Goal: Communication & Community: Participate in discussion

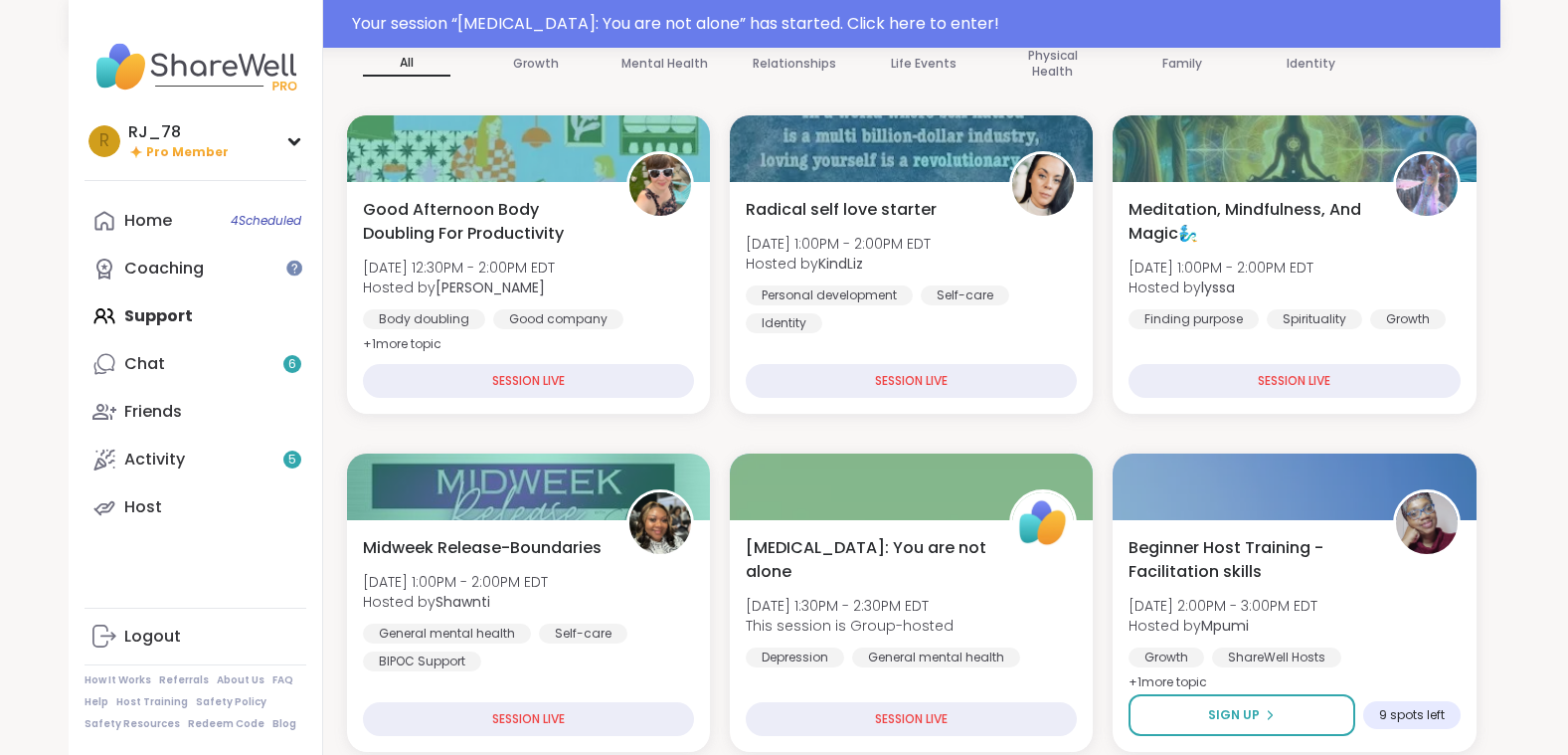
scroll to position [264, 0]
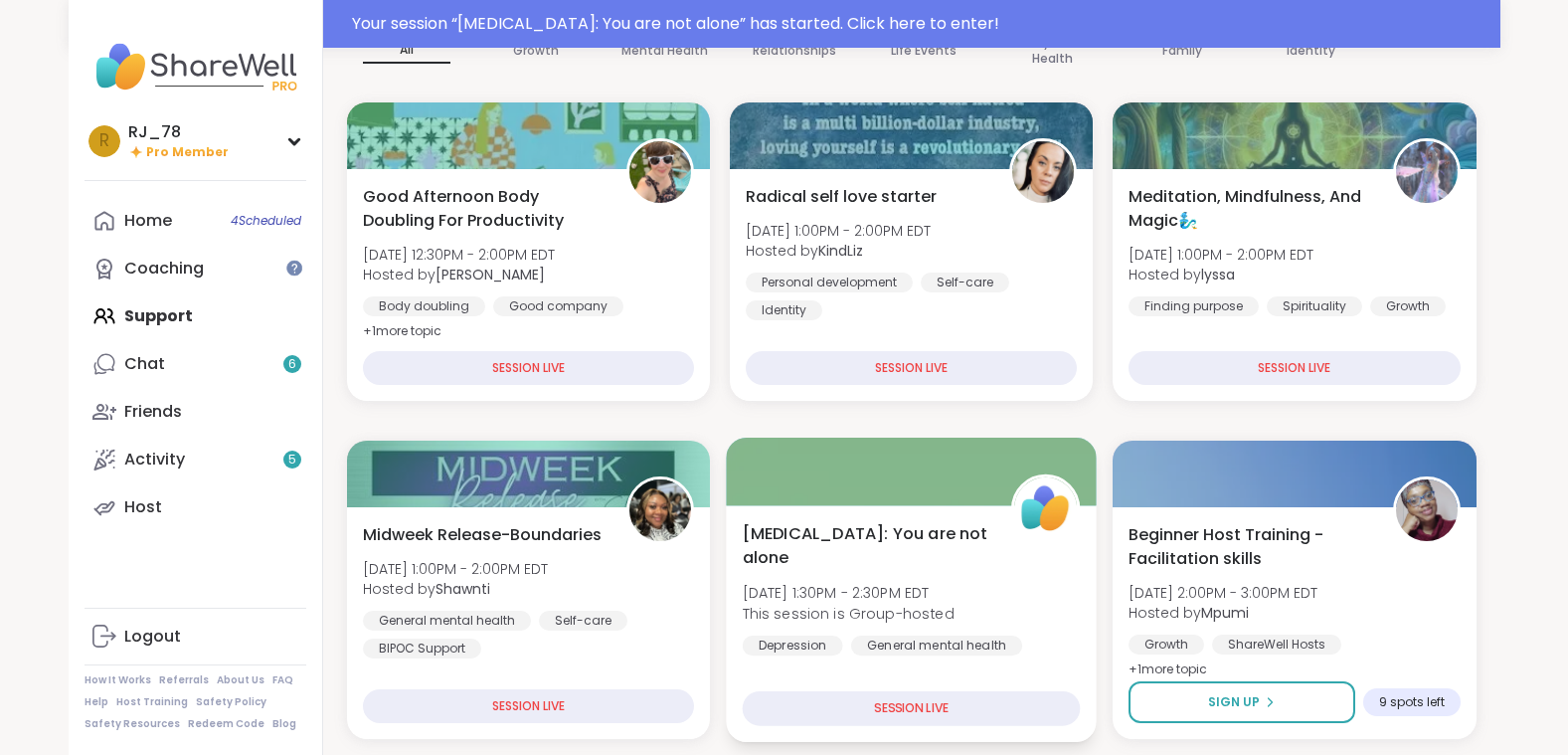
click at [904, 635] on div "General mental health" at bounding box center [936, 645] width 171 height 20
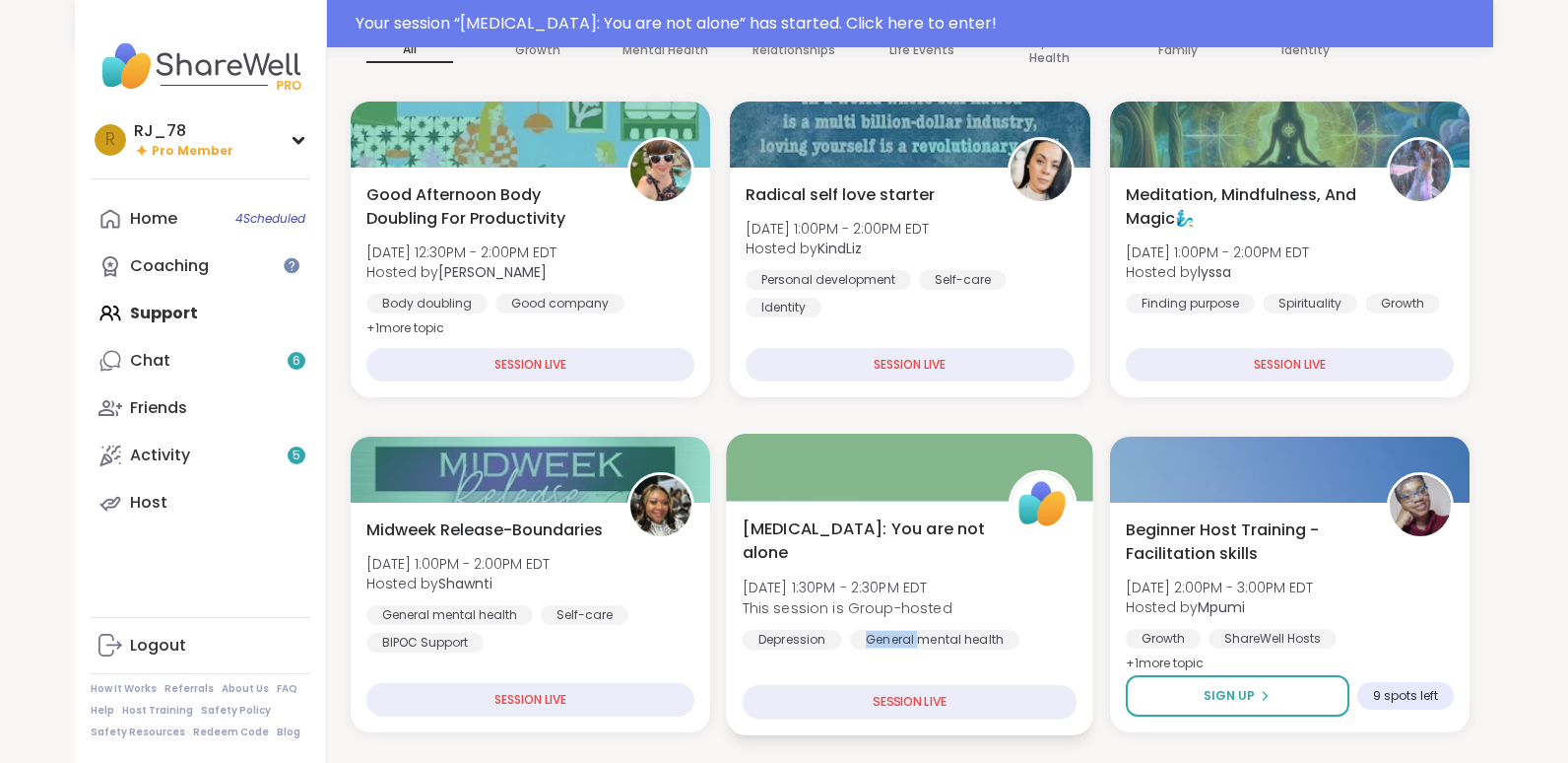
click at [895, 629] on div "General mental health" at bounding box center [934, 639] width 169 height 20
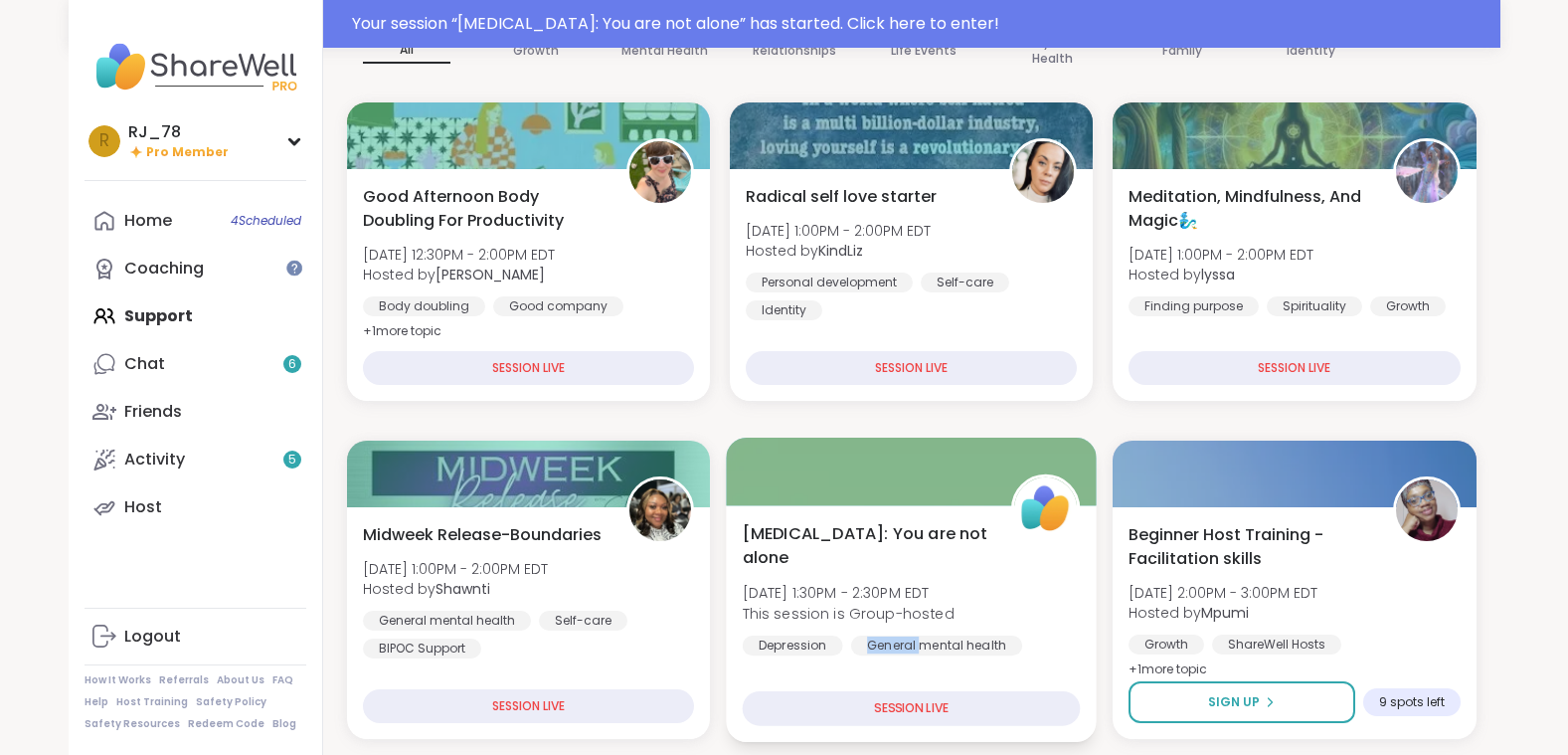
drag, startPoint x: 904, startPoint y: 620, endPoint x: 875, endPoint y: 660, distance: 49.9
click at [875, 660] on div "[MEDICAL_DATA]: You are not alone [DATE] 1:30PM - 2:30PM EDT This session is Gr…" at bounding box center [911, 623] width 371 height 237
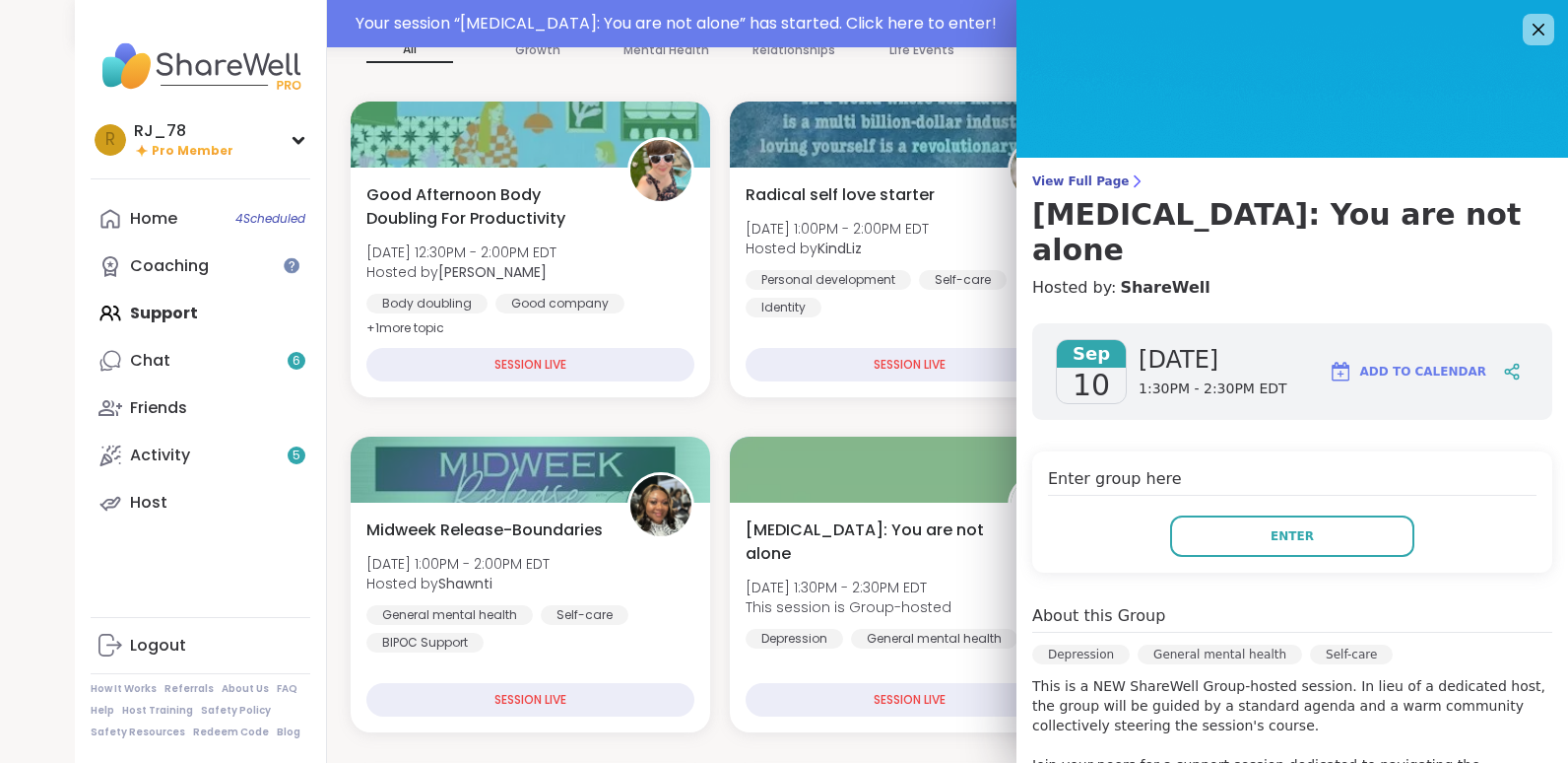
click at [1272, 522] on div "Enter group here Enter" at bounding box center [1292, 511] width 520 height 121
click at [1272, 527] on span "Enter" at bounding box center [1293, 536] width 44 height 18
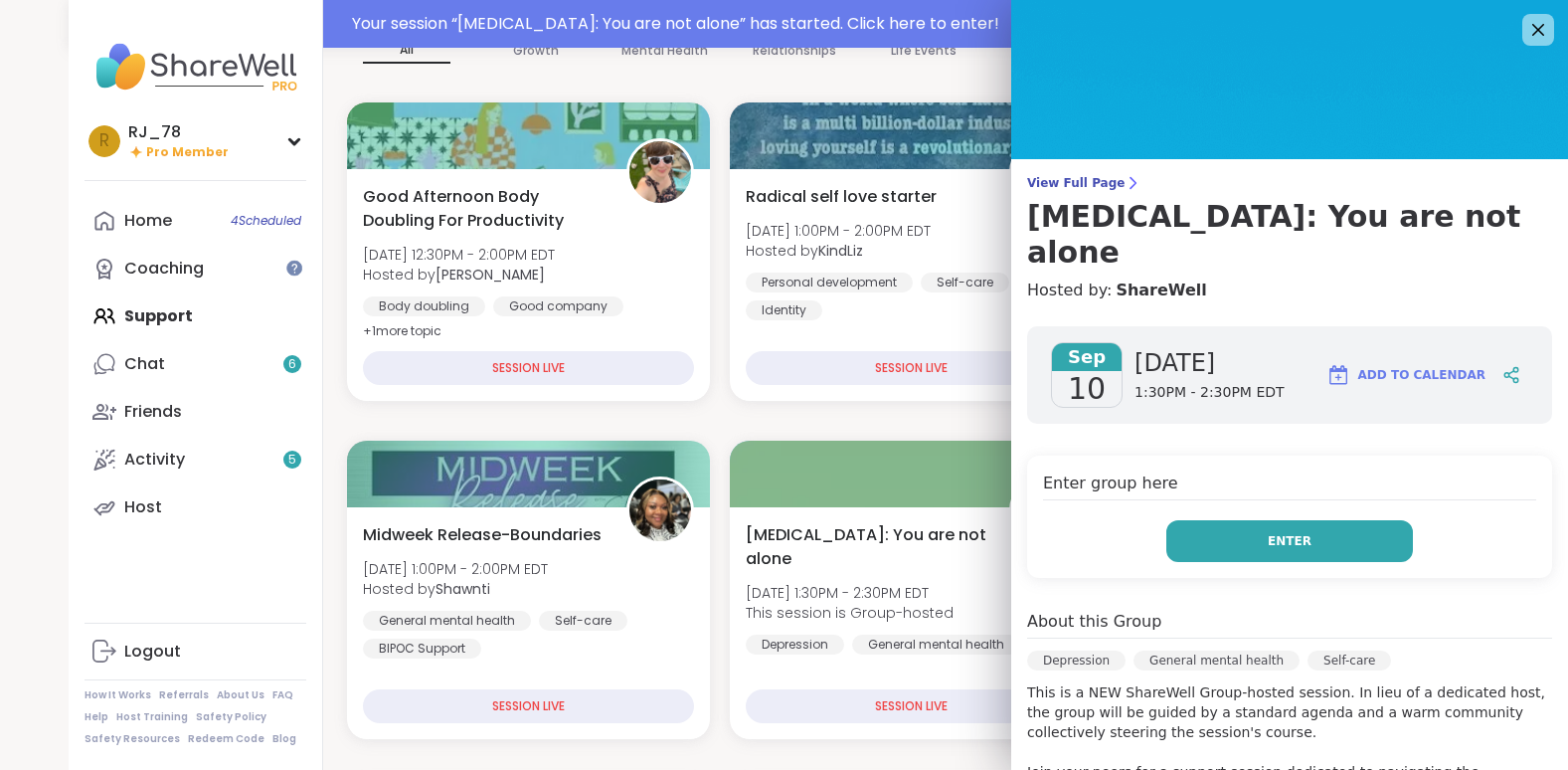
click at [1290, 520] on button "Enter" at bounding box center [1289, 541] width 247 height 42
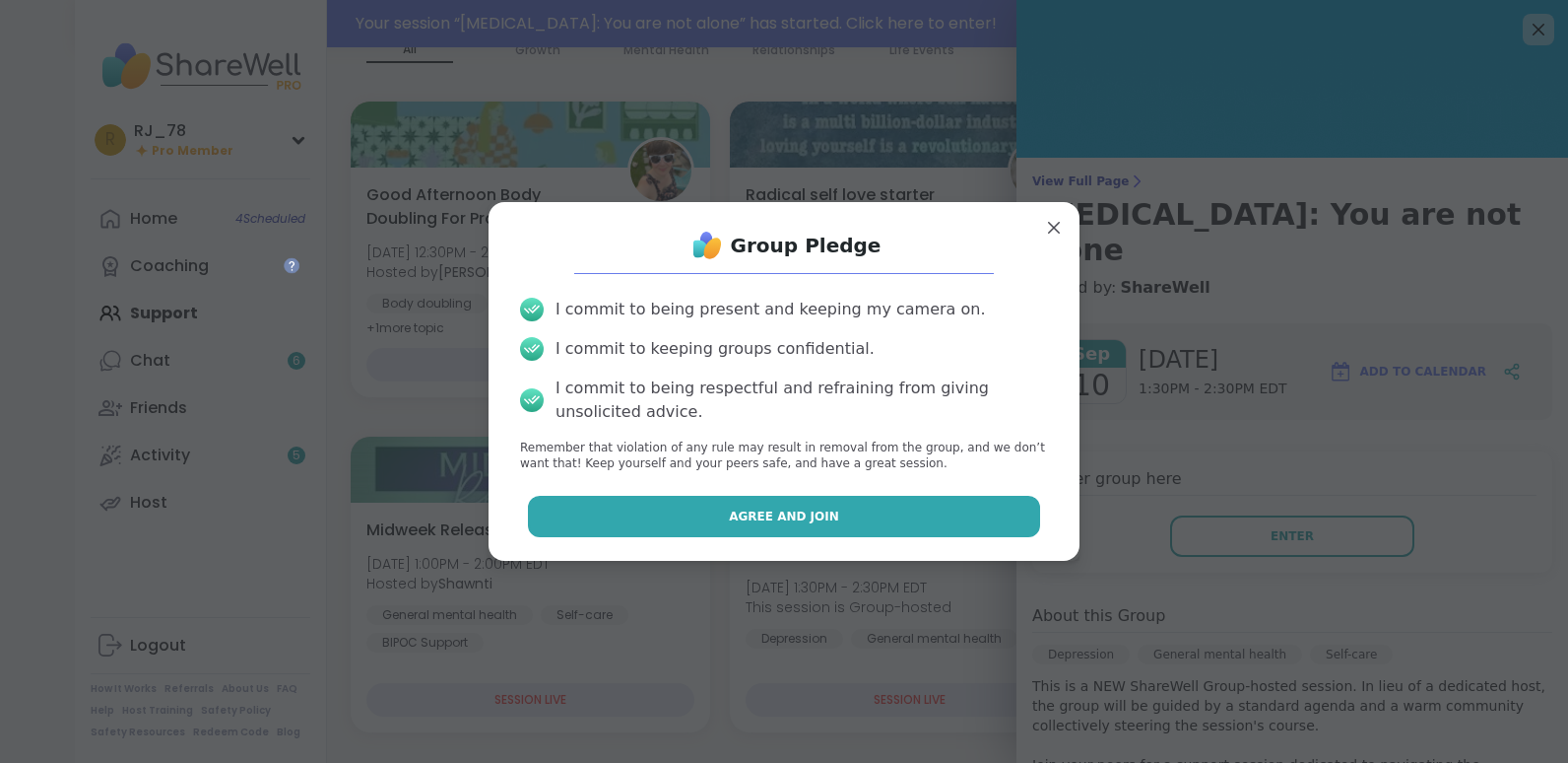
click at [670, 507] on button "Agree and Join" at bounding box center [784, 516] width 513 height 42
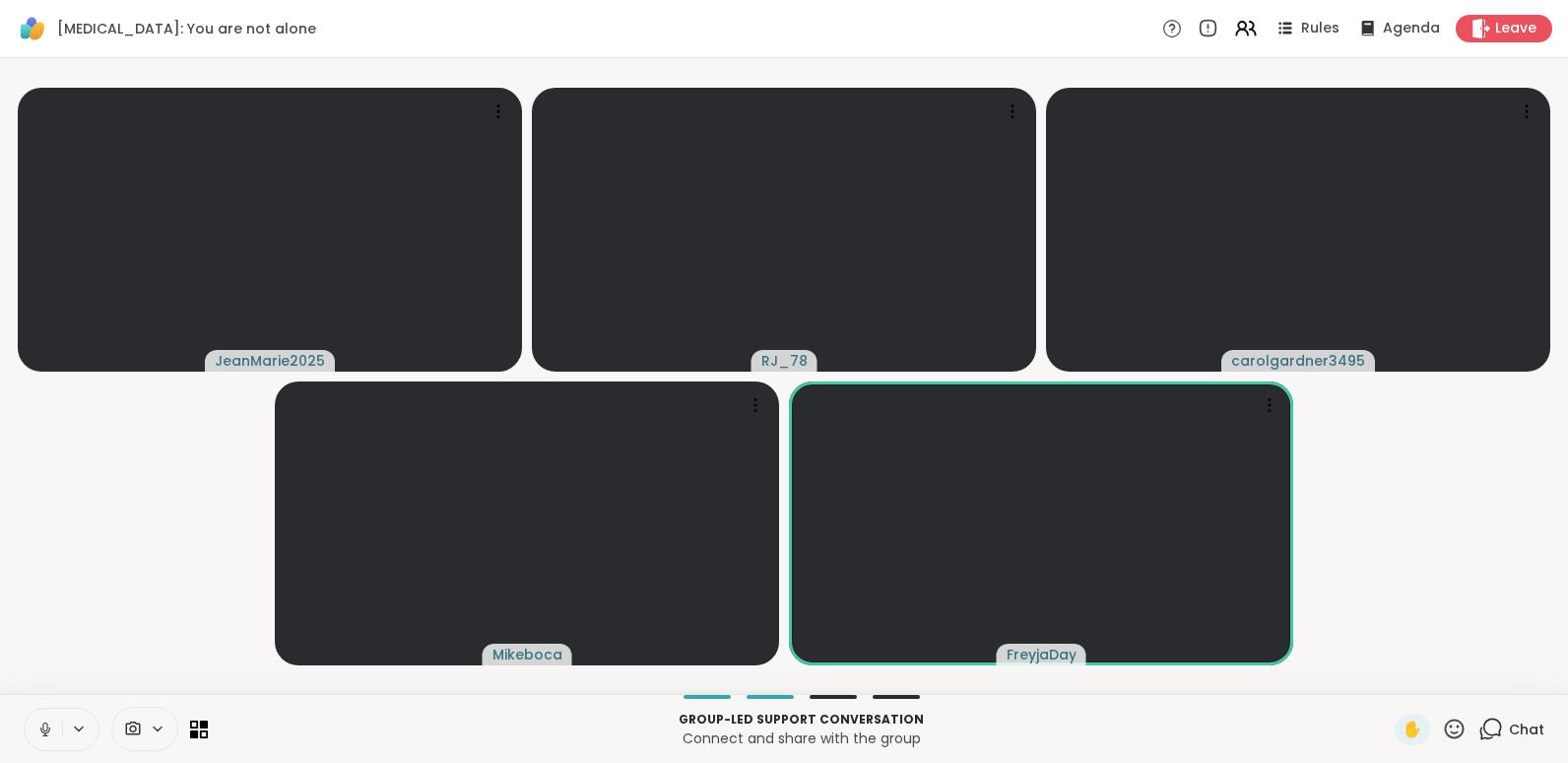
click at [49, 728] on icon at bounding box center [46, 729] width 18 height 18
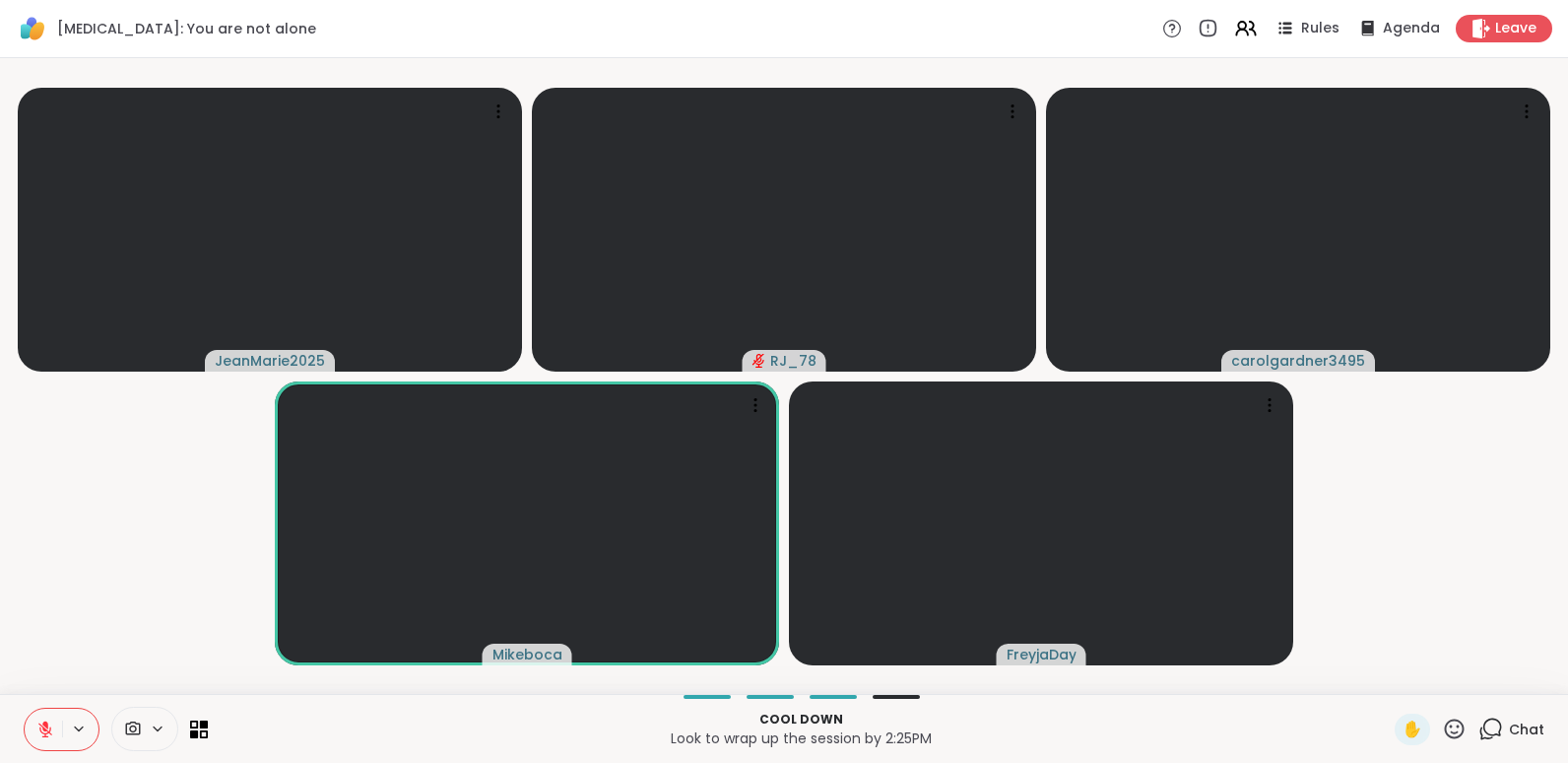
click at [49, 728] on icon at bounding box center [46, 729] width 18 height 18
